Goal: Task Accomplishment & Management: Manage account settings

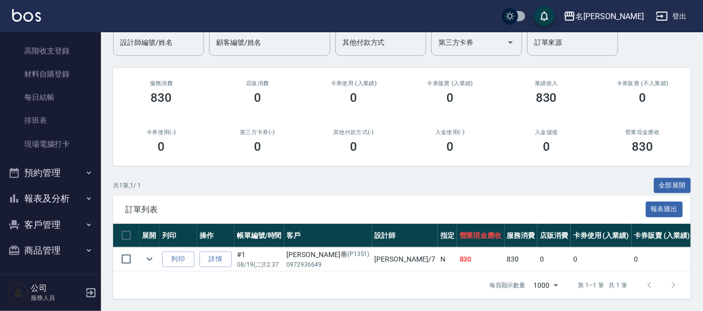
scroll to position [121, 0]
click at [88, 293] on icon "button" at bounding box center [91, 293] width 12 height 12
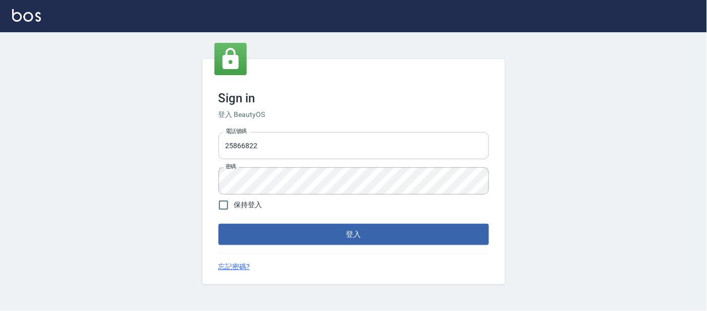
click at [268, 146] on input "25866822" at bounding box center [354, 145] width 271 height 27
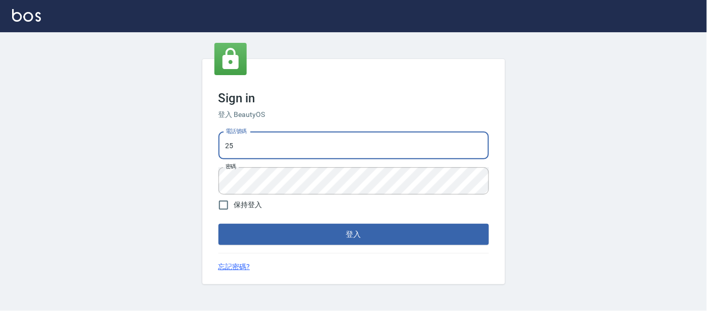
type input "2"
type input "0920488162"
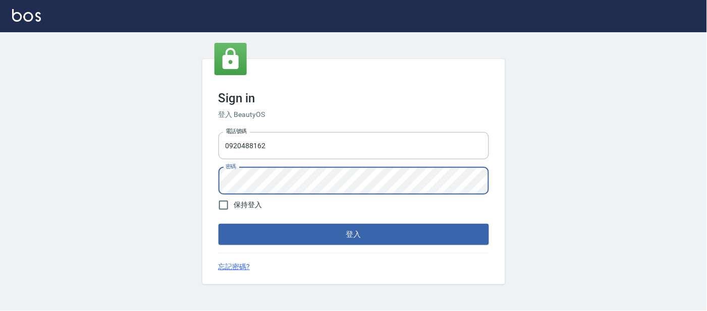
click at [219, 224] on button "登入" at bounding box center [354, 234] width 271 height 21
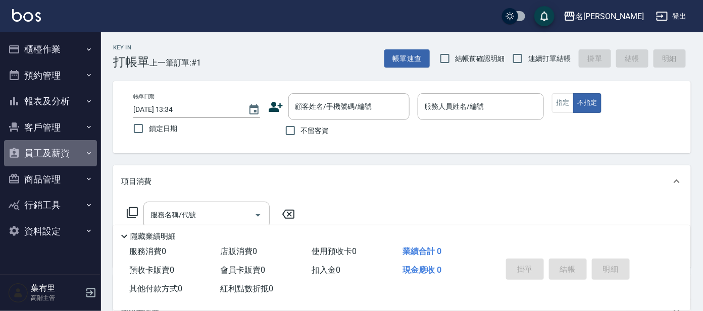
click at [50, 150] on button "員工及薪資" at bounding box center [50, 153] width 93 height 26
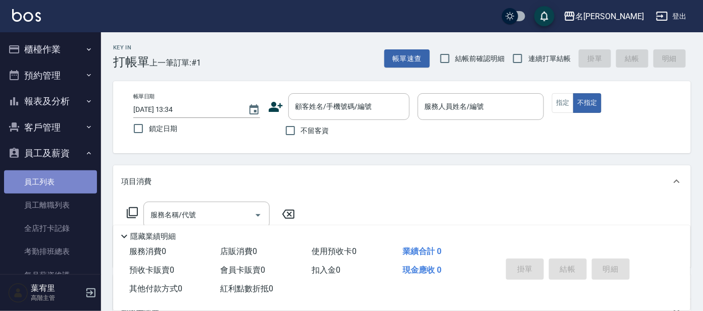
click at [51, 181] on link "員工列表" at bounding box center [50, 182] width 93 height 23
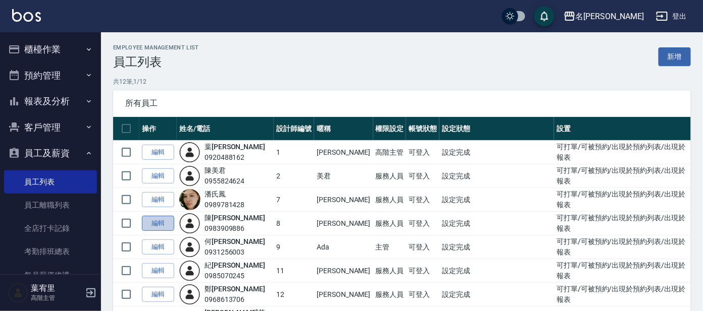
click at [161, 226] on link "編輯" at bounding box center [158, 224] width 32 height 16
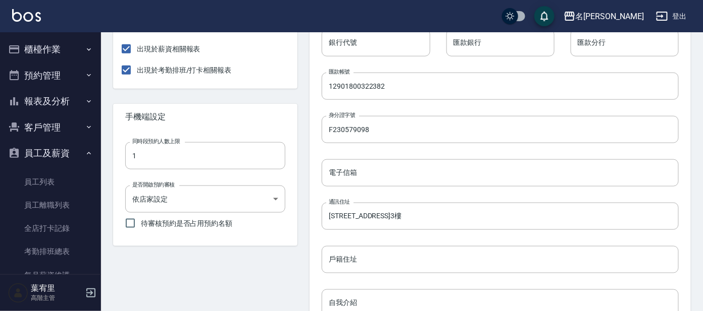
scroll to position [304, 0]
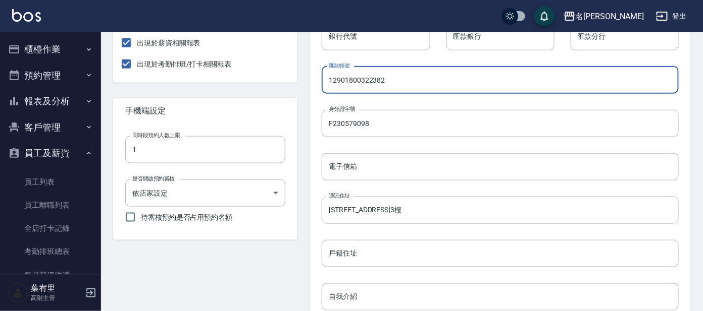
drag, startPoint x: 393, startPoint y: 78, endPoint x: 314, endPoint y: 96, distance: 80.8
click at [314, 96] on div "姓氏 陳 姓氏 名字 亞璇 名字 生日 2001/04/19 性別 男 女 暱稱 亞璇 暱稱 員工編號 8 員工編號 手機號碼 0983909886 手機號碼…" at bounding box center [491, 135] width 373 height 613
click at [71, 45] on button "櫃檯作業" at bounding box center [50, 49] width 93 height 26
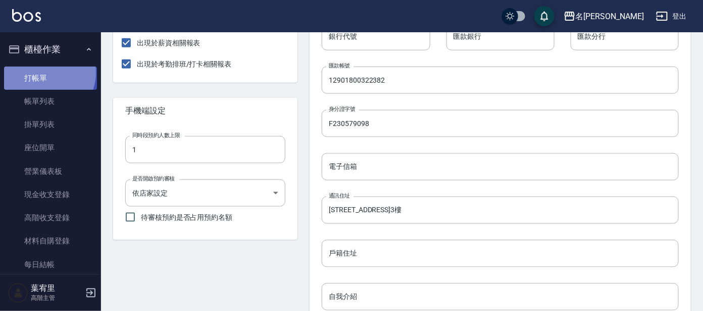
click at [44, 73] on link "打帳單" at bounding box center [50, 78] width 93 height 23
